Goal: Information Seeking & Learning: Learn about a topic

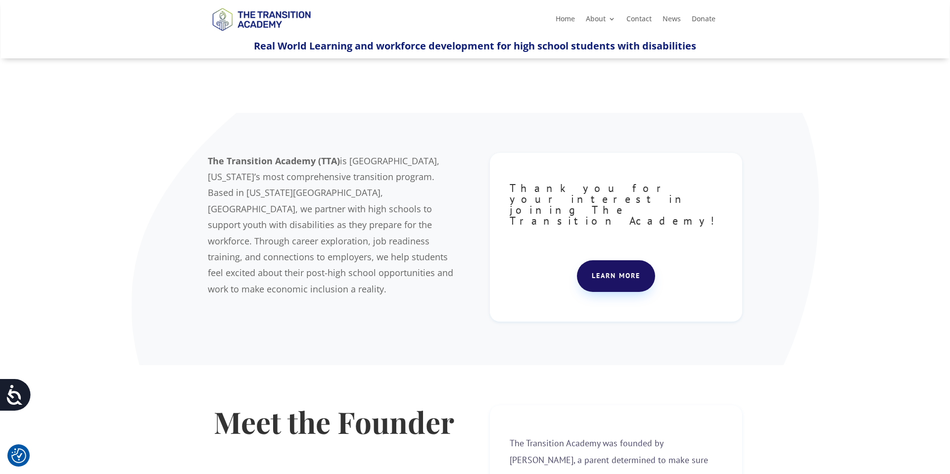
scroll to position [102, 0]
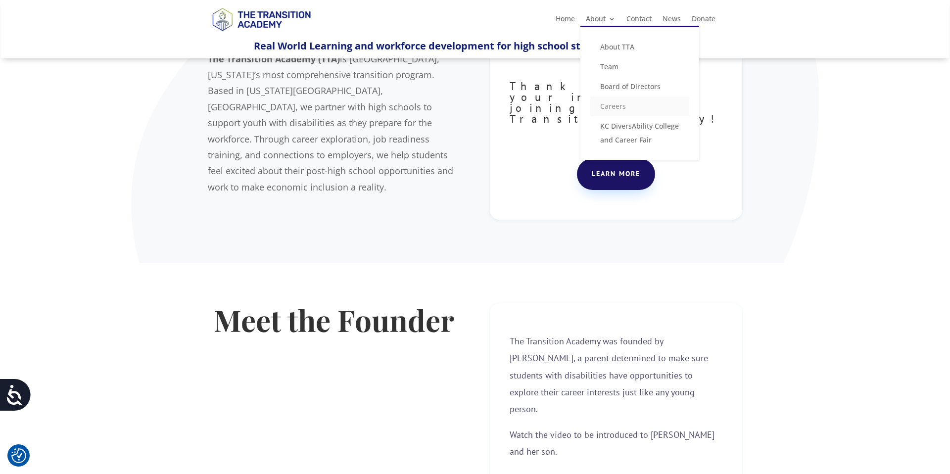
click at [611, 108] on link "Careers" at bounding box center [639, 106] width 99 height 20
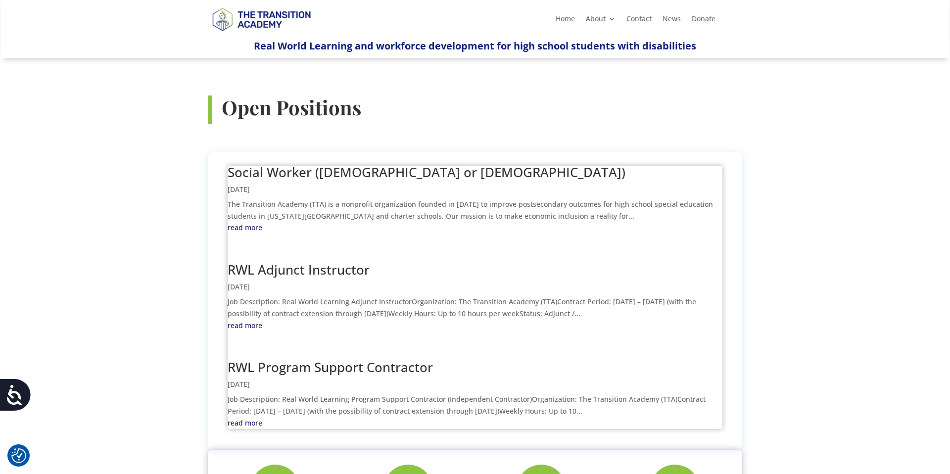
scroll to position [333, 0]
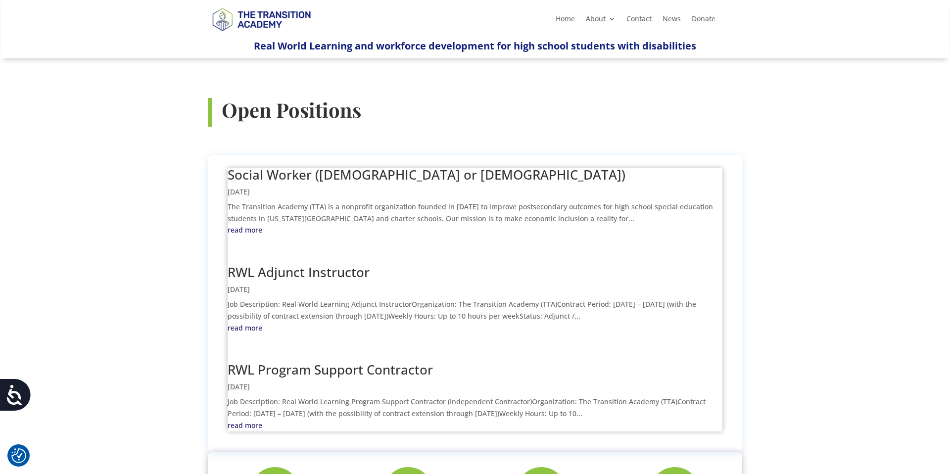
click at [275, 263] on link "RWL Adjunct Instructor" at bounding box center [299, 272] width 142 height 18
click at [357, 361] on link "RWL Program Support Contractor" at bounding box center [330, 370] width 205 height 18
click at [288, 166] on link "Social Worker ([DEMOGRAPHIC_DATA] or [DEMOGRAPHIC_DATA])" at bounding box center [427, 175] width 398 height 18
click at [308, 263] on link "RWL Adjunct Instructor" at bounding box center [299, 272] width 142 height 18
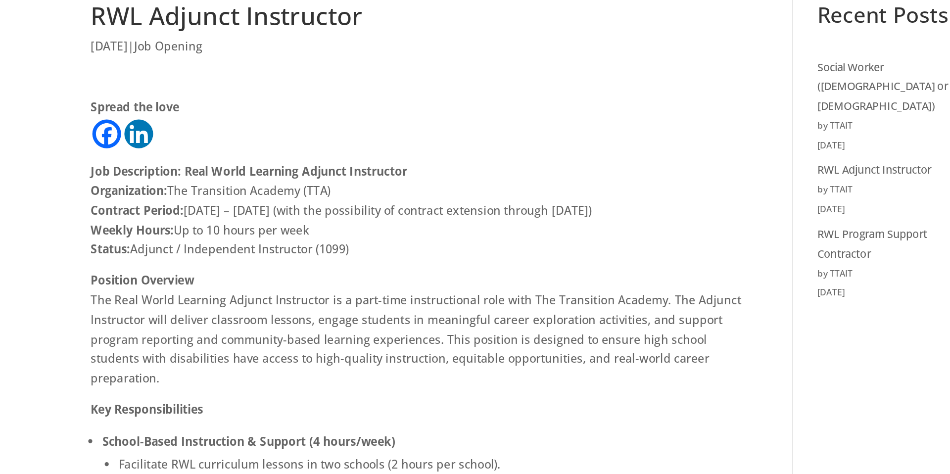
drag, startPoint x: 367, startPoint y: 236, endPoint x: 199, endPoint y: 236, distance: 167.2
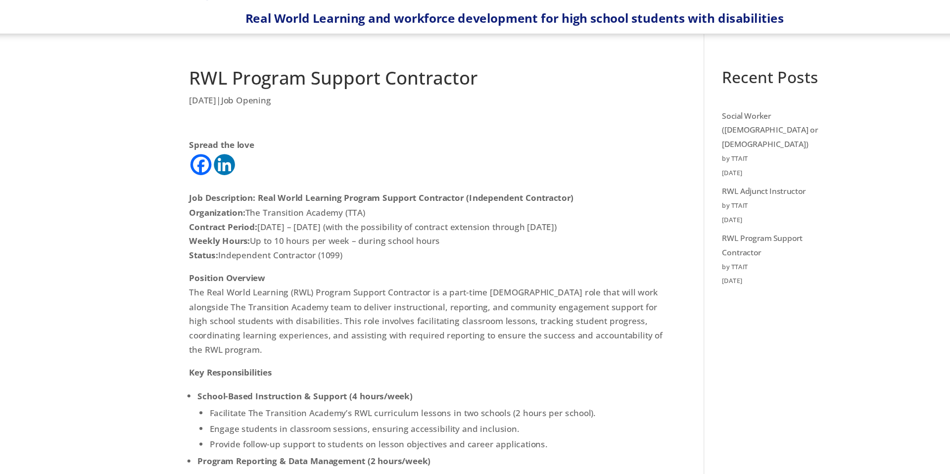
drag, startPoint x: 345, startPoint y: 243, endPoint x: 199, endPoint y: 243, distance: 146.4
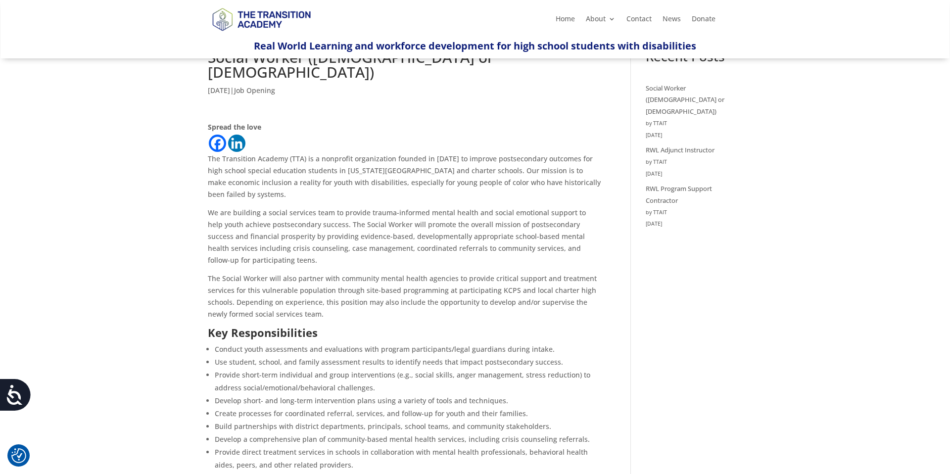
scroll to position [37, 0]
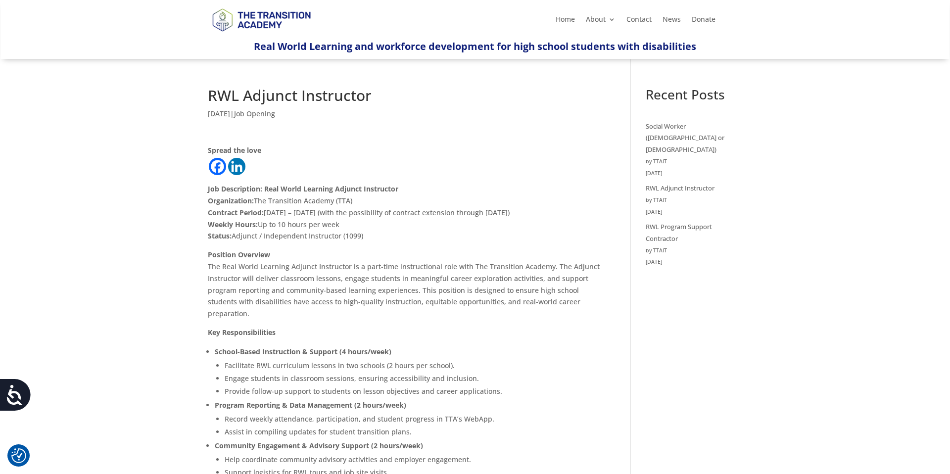
drag, startPoint x: 375, startPoint y: 239, endPoint x: 187, endPoint y: 233, distance: 187.5
